Goal: Transaction & Acquisition: Download file/media

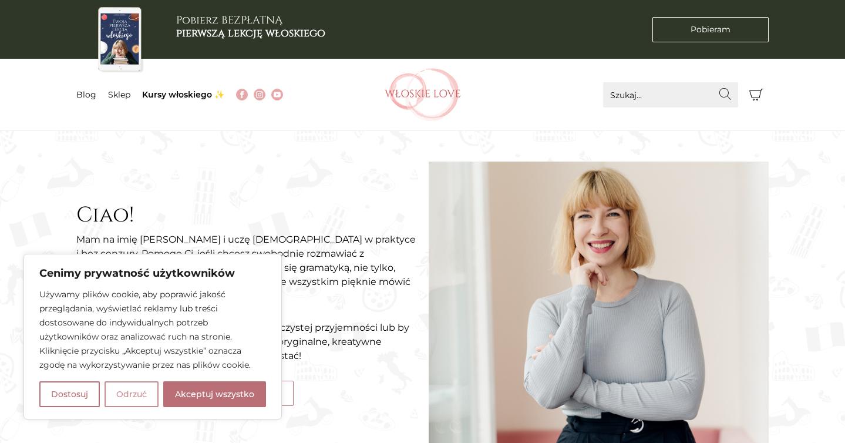
click at [141, 403] on button "Odrzuć" at bounding box center [131, 394] width 54 height 26
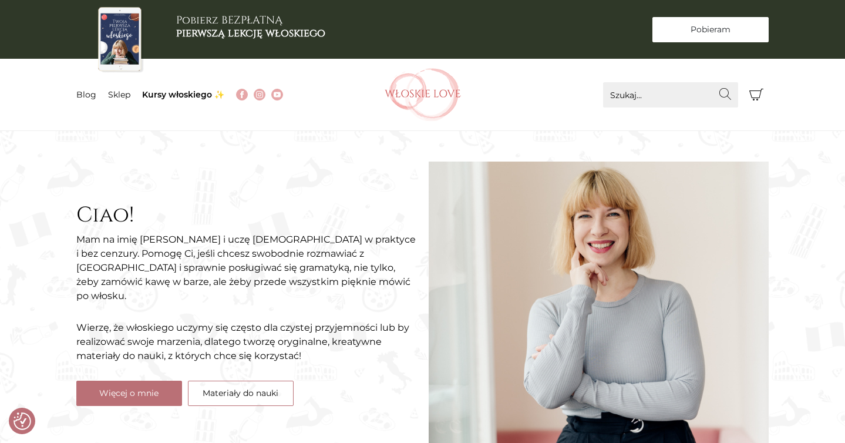
click at [714, 31] on span "Pobieram" at bounding box center [710, 29] width 40 height 12
click at [117, 99] on link "Sklep" at bounding box center [119, 94] width 22 height 11
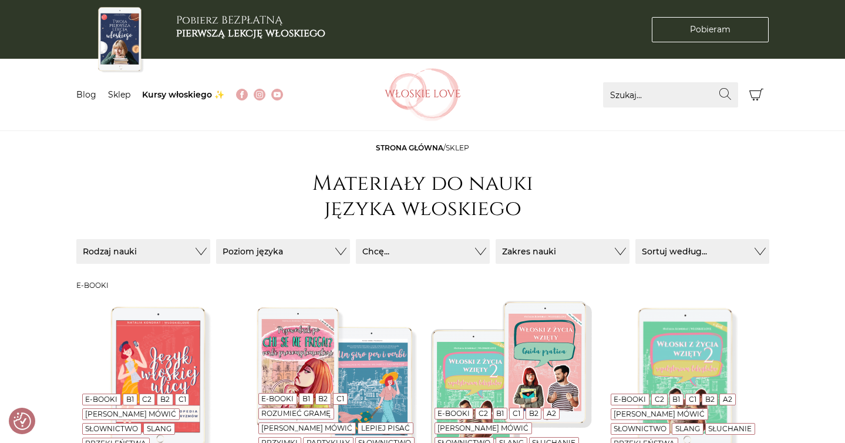
click at [754, 96] on icon "Koszyk" at bounding box center [756, 94] width 14 height 14
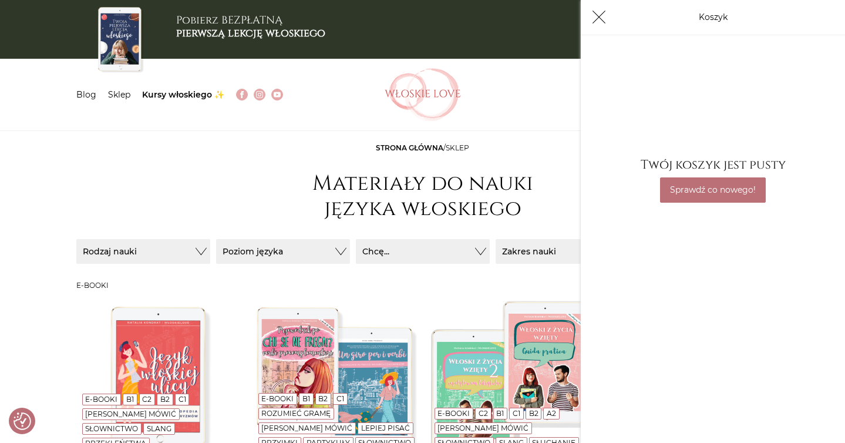
click at [196, 148] on header "Strona główna / sklep Materiały do nauki języka włoskiego" at bounding box center [422, 184] width 693 height 83
click at [231, 33] on b "pierwszą lekcję włoskiego" at bounding box center [250, 33] width 149 height 15
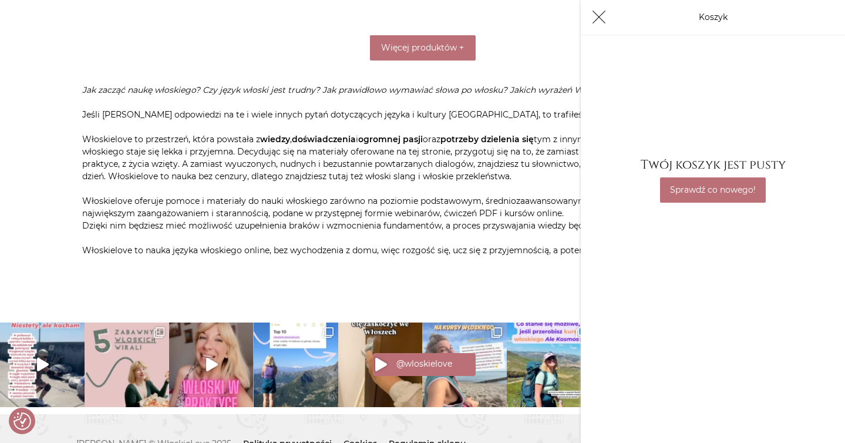
scroll to position [1753, 0]
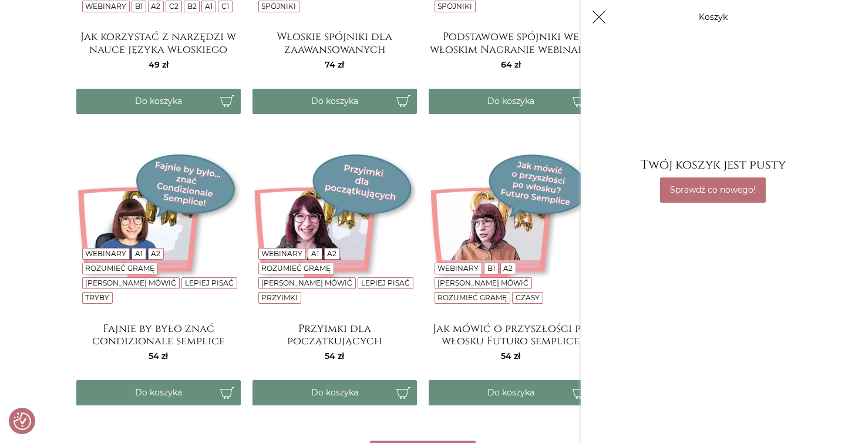
click at [601, 25] on button "Koszyk" at bounding box center [598, 17] width 25 height 25
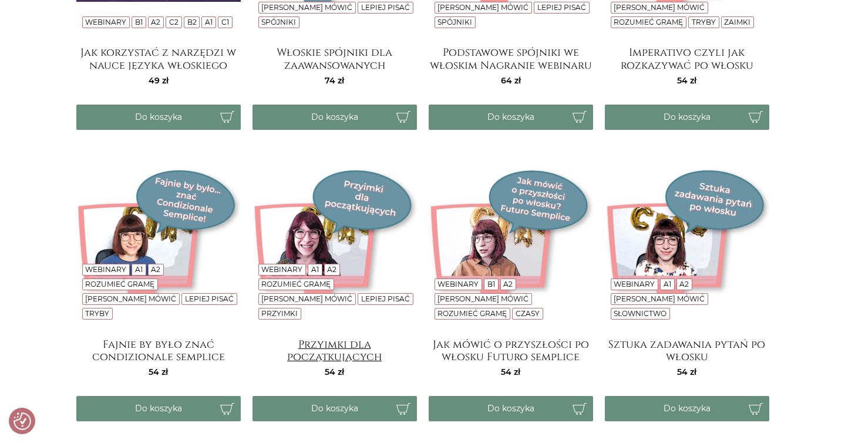
scroll to position [1977, 0]
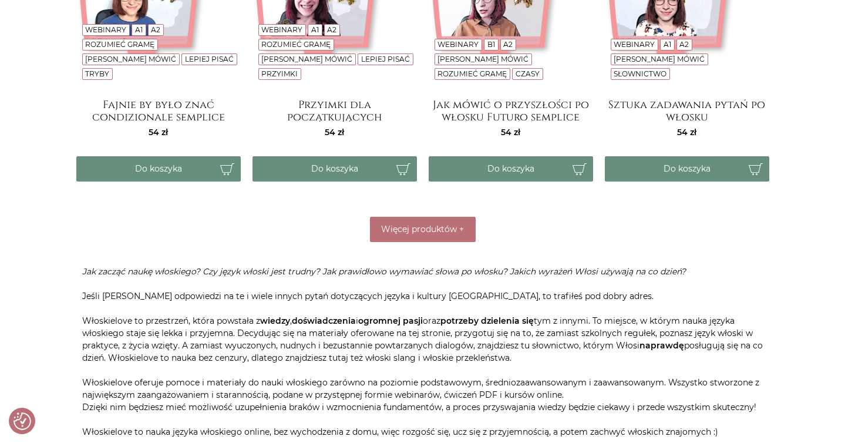
click at [424, 210] on div "Webinary B1 A2 Lepiej mówić Rozumieć gramę Czasy Jak mówić o przyszłości po wło…" at bounding box center [511, 71] width 176 height 292
click at [428, 221] on button "Więcej produktów +" at bounding box center [423, 229] width 106 height 25
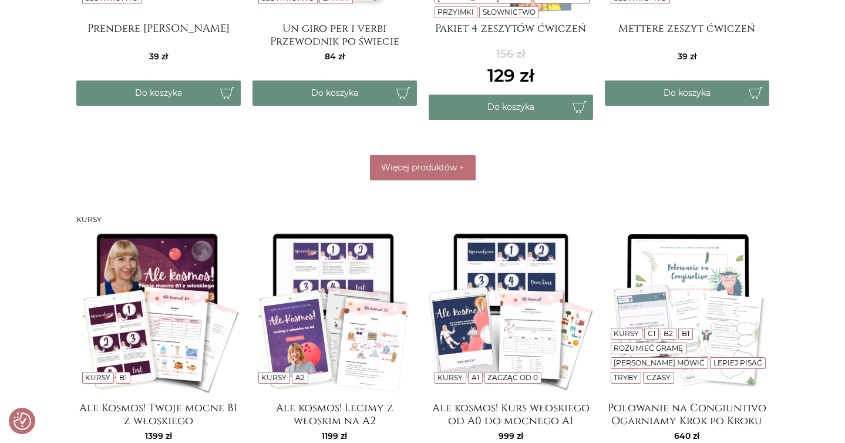
scroll to position [977, 0]
